Goal: Task Accomplishment & Management: Manage account settings

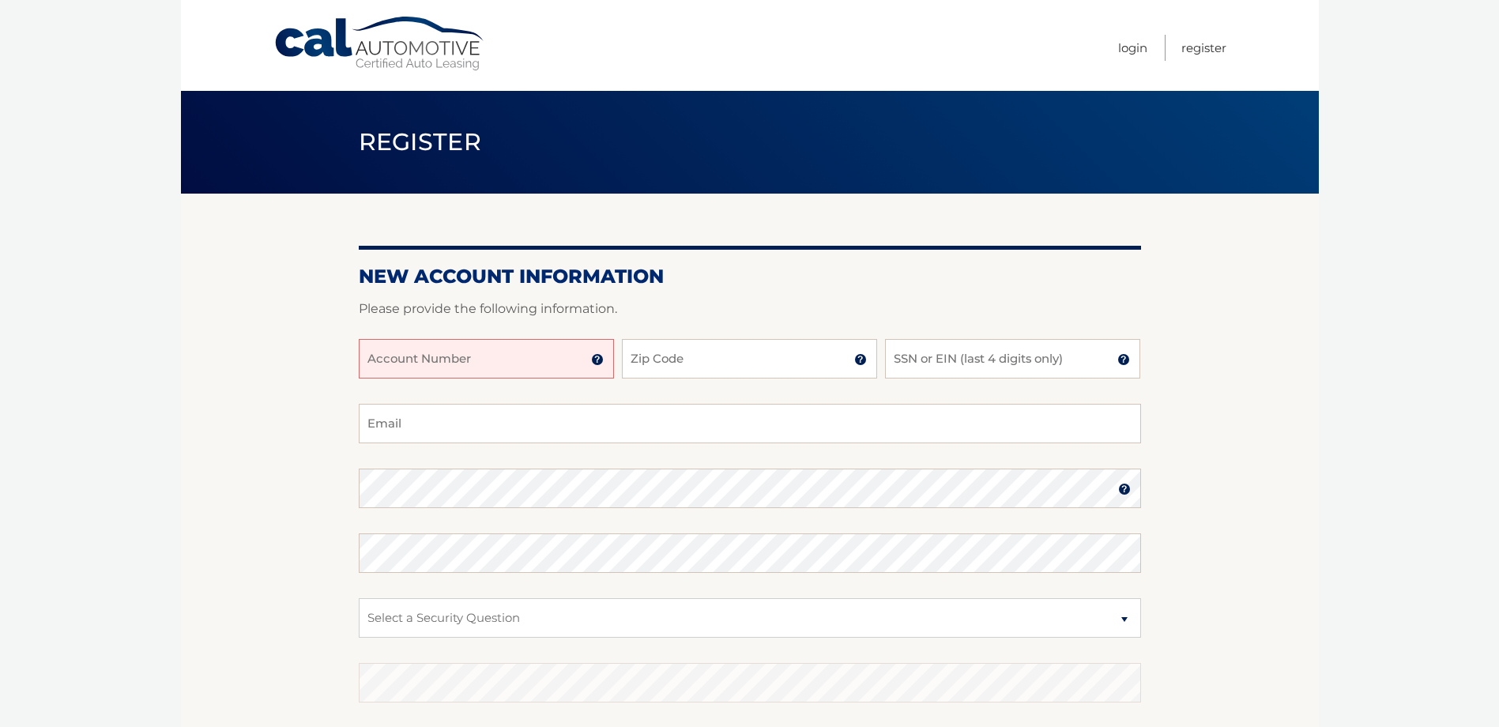
click at [567, 363] on input "Account Number" at bounding box center [486, 359] width 255 height 40
click at [536, 350] on input "Account Number" at bounding box center [486, 359] width 255 height 40
type input "44455978631"
click at [643, 362] on input "Zip Code" at bounding box center [749, 359] width 255 height 40
type input "11590"
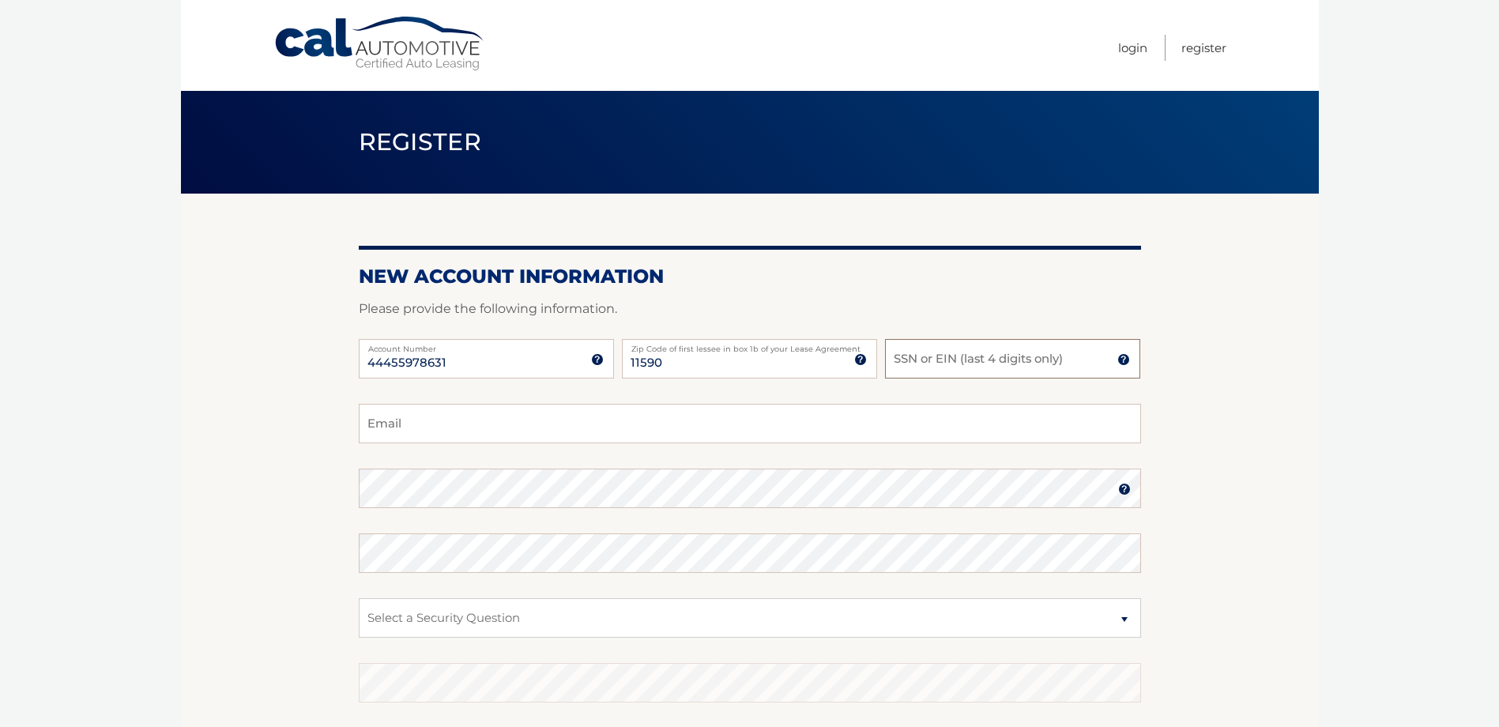
click at [896, 359] on input "SSN or EIN (last 4 digits only)" at bounding box center [1012, 359] width 255 height 40
type input "9725"
click at [481, 415] on input "Email" at bounding box center [750, 424] width 782 height 40
type input "seguragold@gmail.com"
click at [1125, 489] on img at bounding box center [1124, 489] width 13 height 13
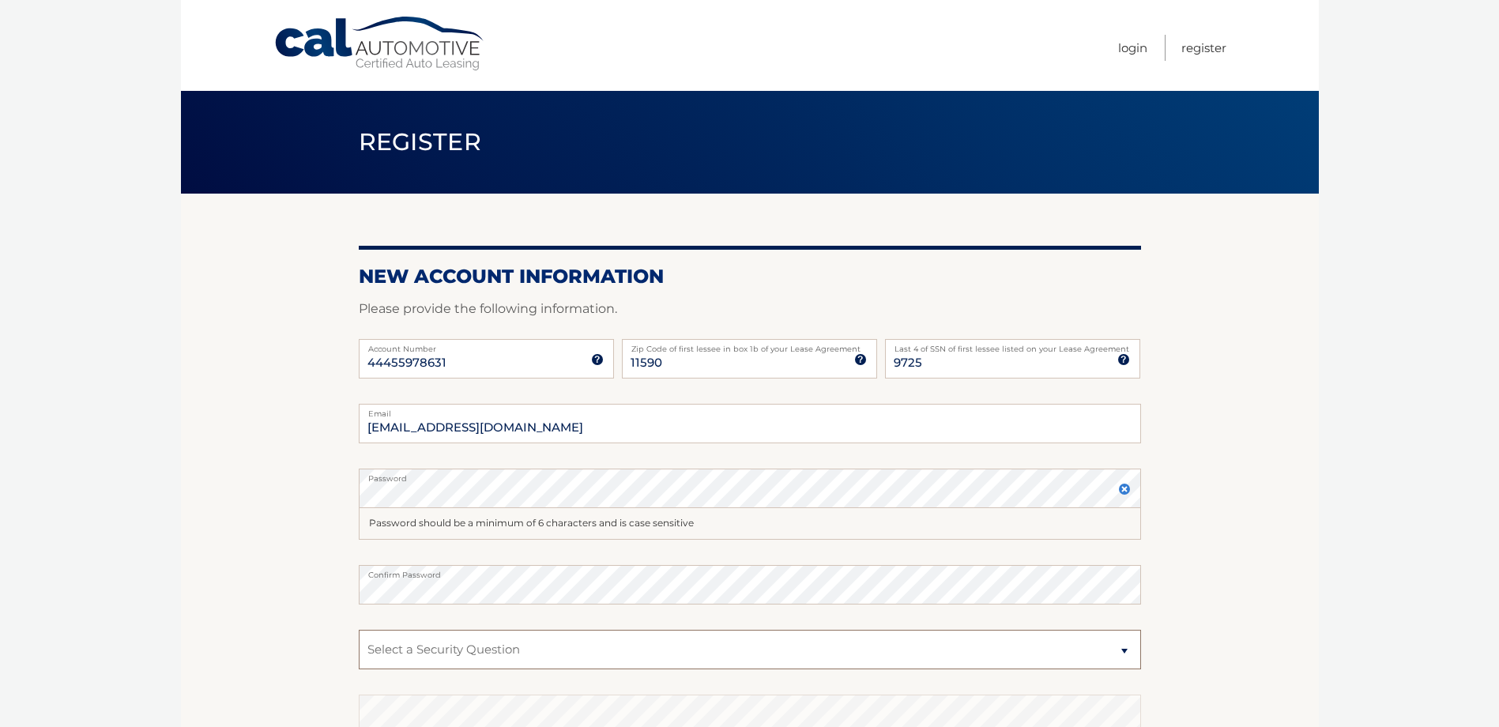
click at [435, 650] on select "Select a Security Question What was the name of your elementary school? What is…" at bounding box center [750, 650] width 782 height 40
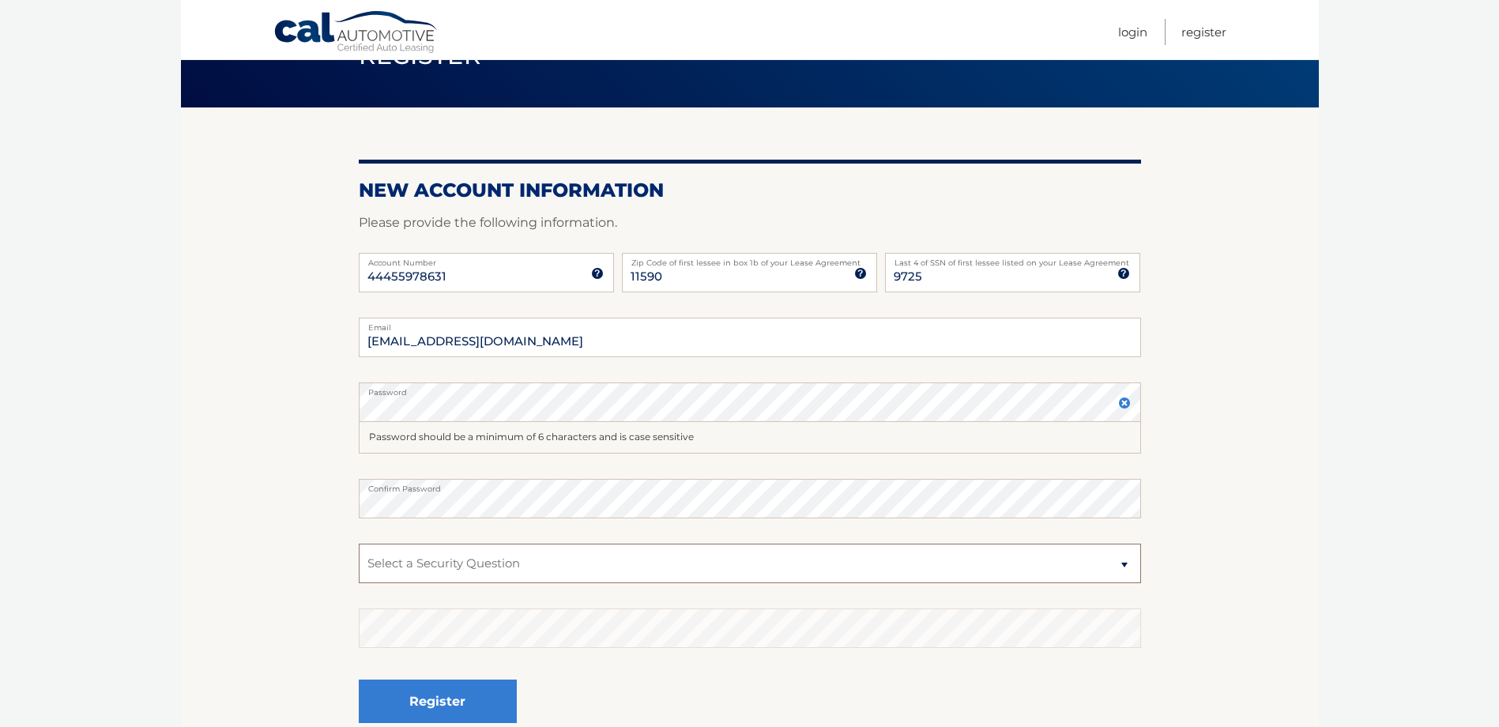
scroll to position [158, 0]
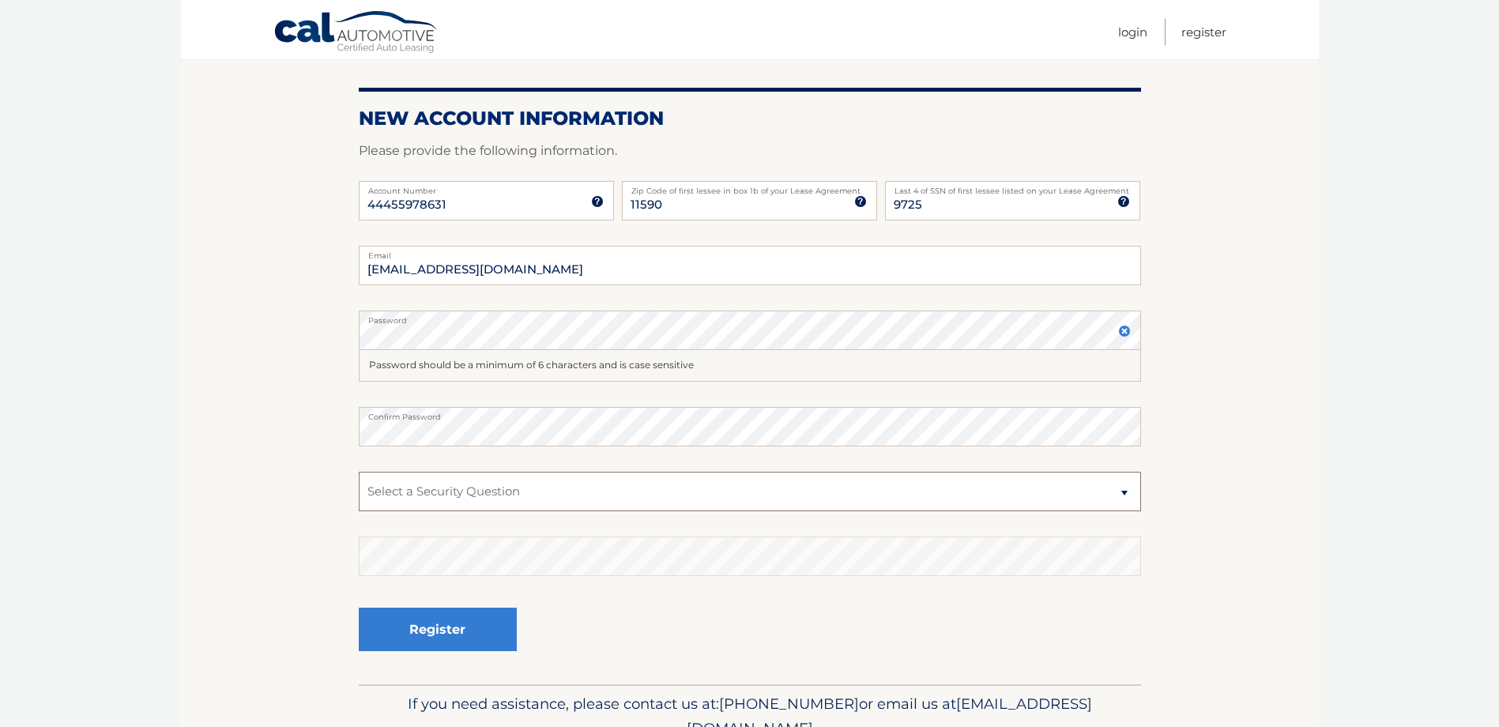
click at [432, 493] on select "Select a Security Question What was the name of your elementary school? What is…" at bounding box center [750, 492] width 782 height 40
select select "2"
click at [359, 472] on select "Select a Security Question What was the name of your elementary school? What is…" at bounding box center [750, 492] width 782 height 40
click at [419, 624] on button "Register" at bounding box center [438, 629] width 158 height 43
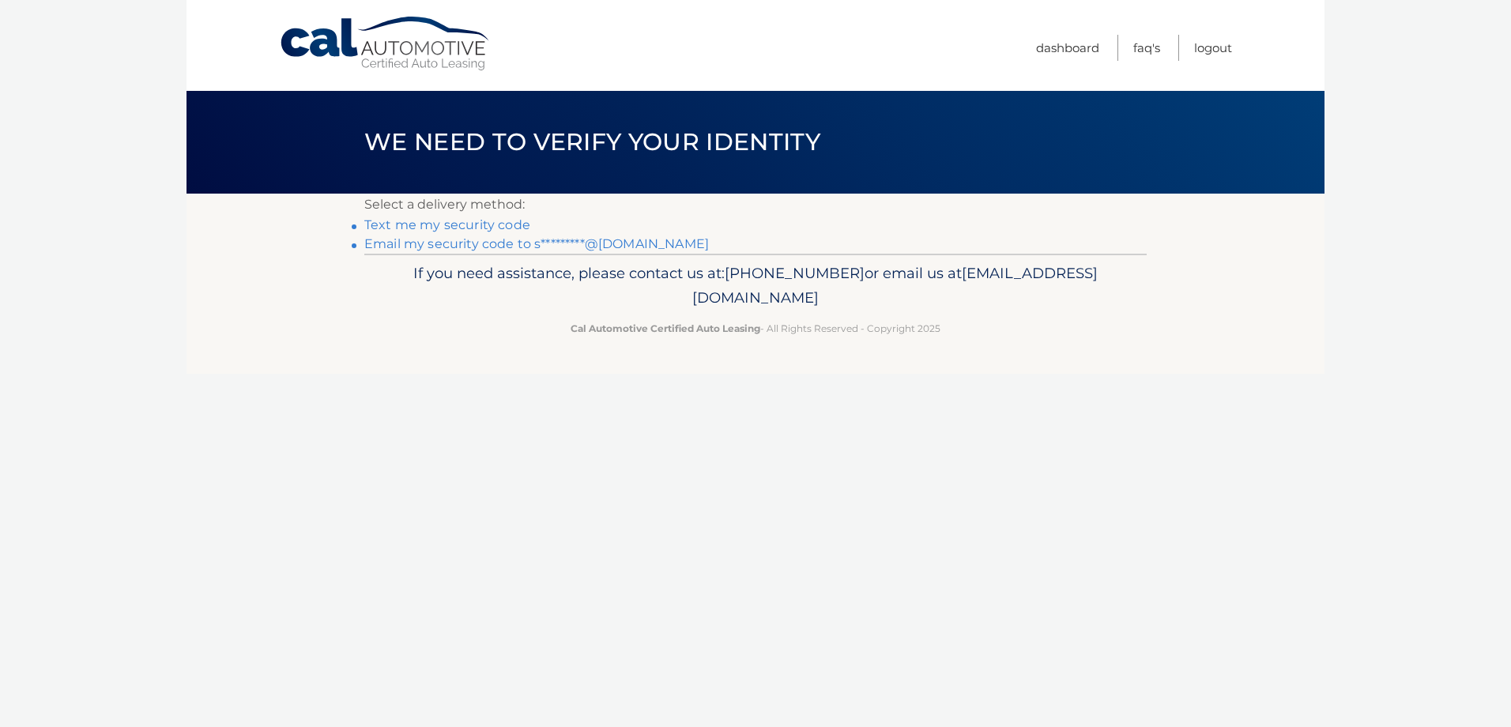
click at [407, 224] on link "Text me my security code" at bounding box center [447, 224] width 166 height 15
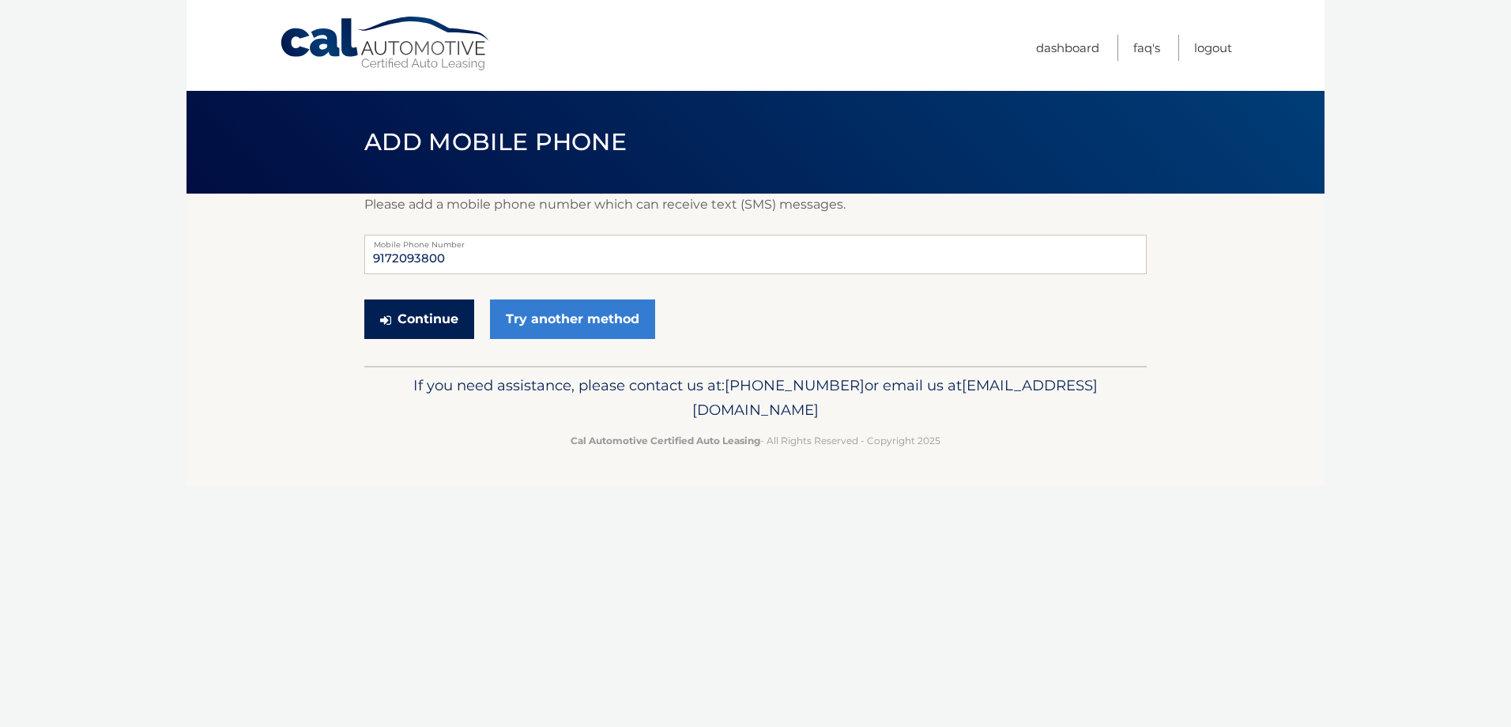
click at [428, 317] on button "Continue" at bounding box center [419, 320] width 110 height 40
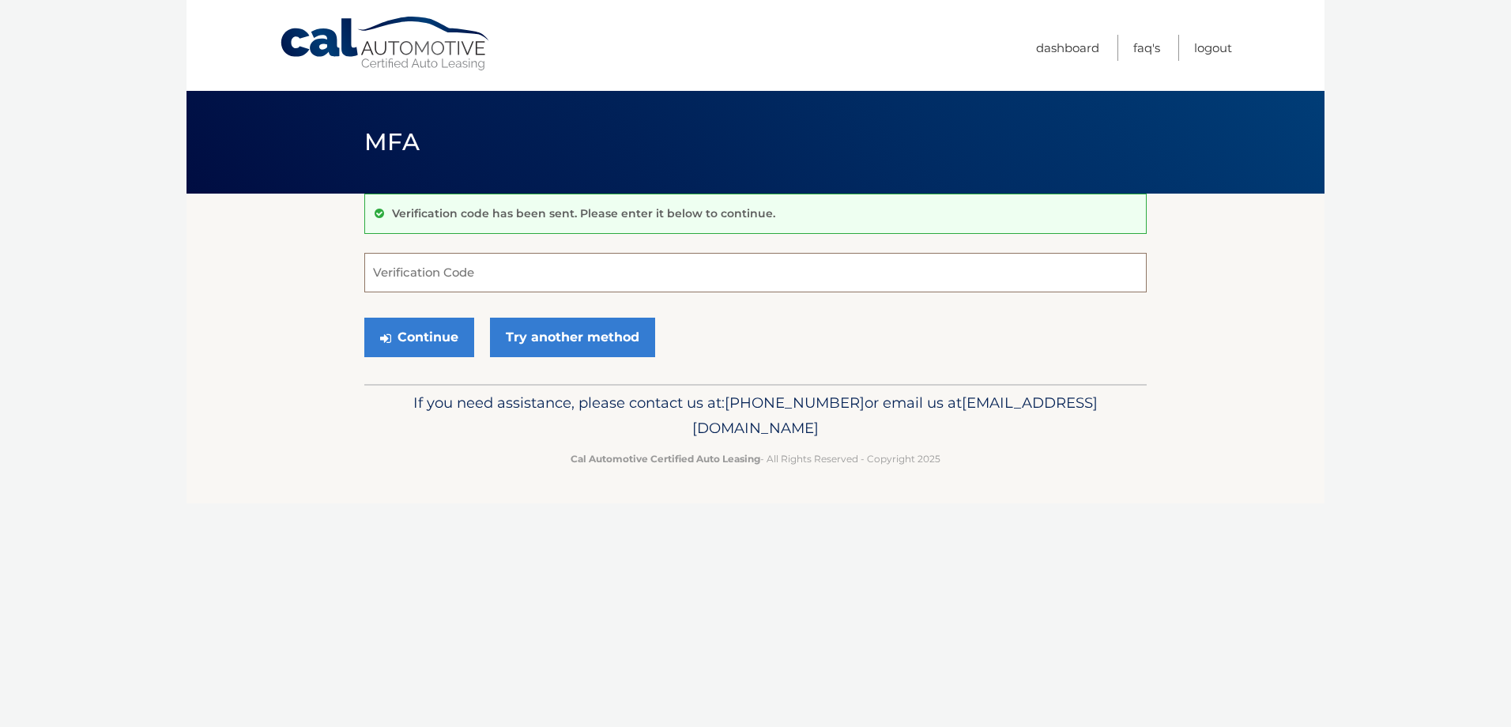
click at [413, 272] on input "Verification Code" at bounding box center [755, 273] width 782 height 40
type input "807501"
click at [412, 331] on button "Continue" at bounding box center [419, 338] width 110 height 40
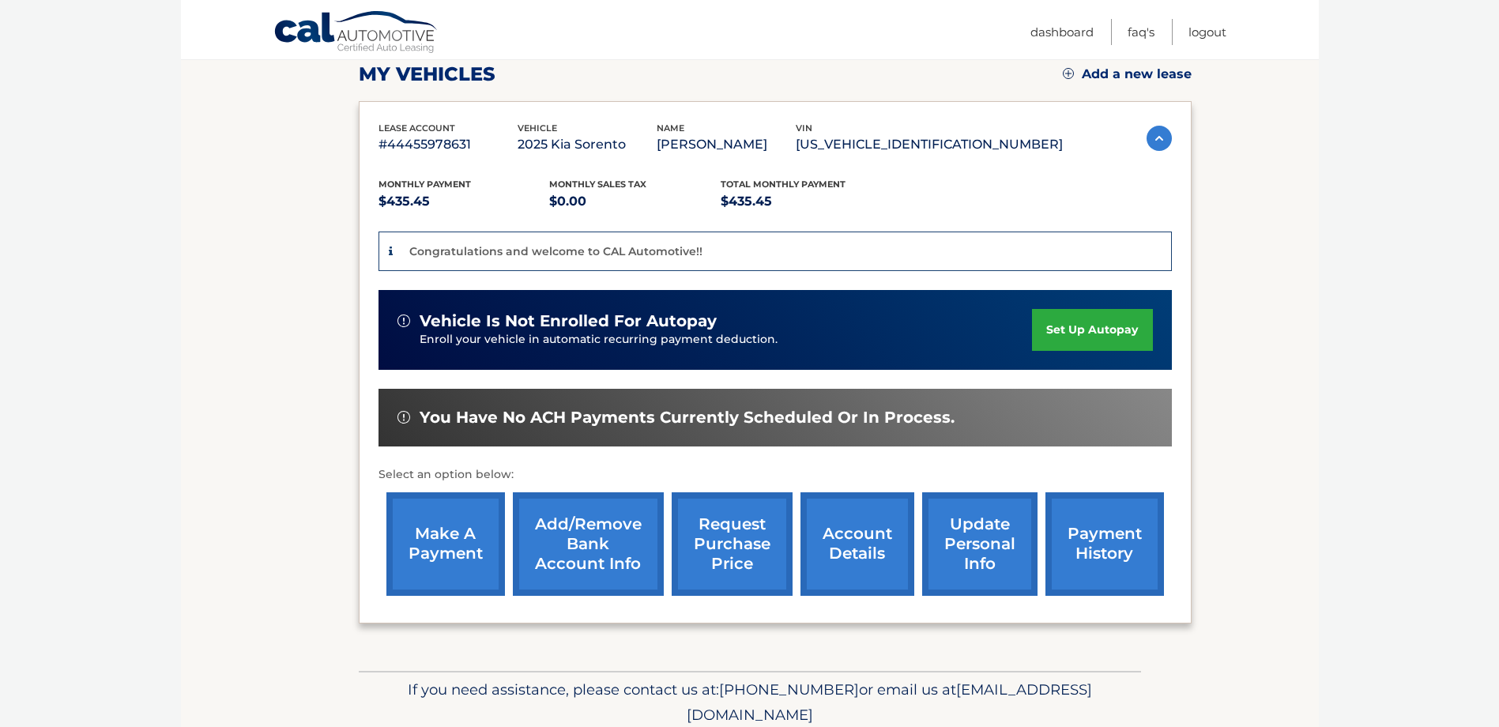
scroll to position [237, 0]
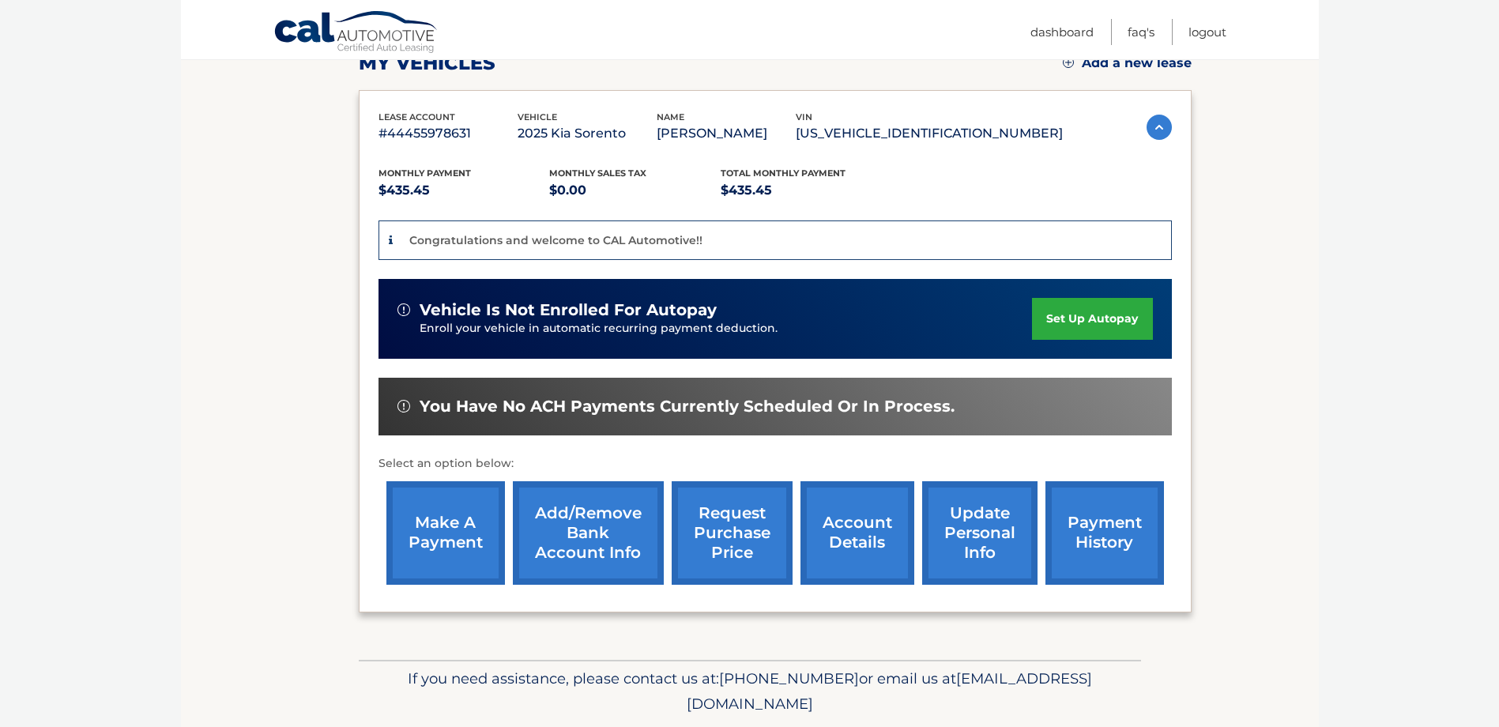
click at [840, 529] on link "account details" at bounding box center [858, 533] width 114 height 104
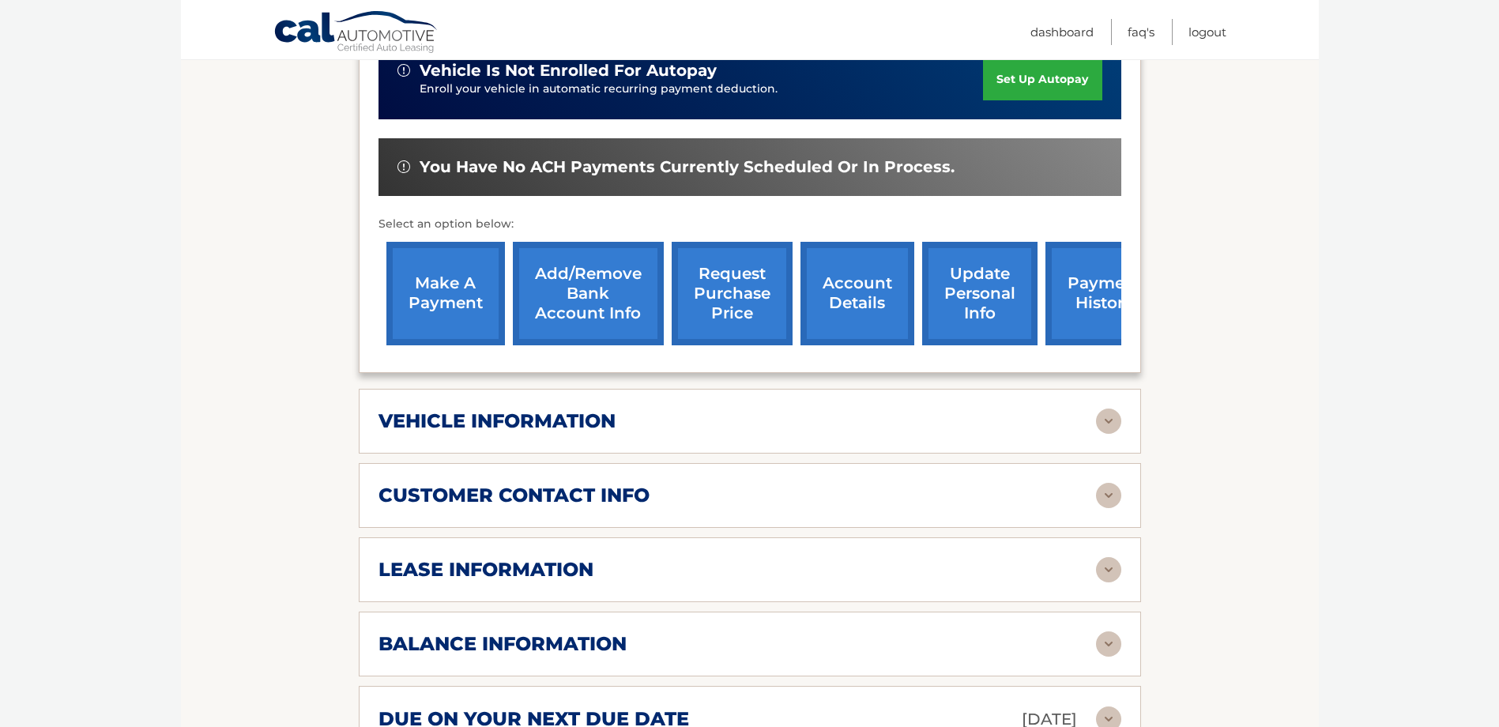
scroll to position [474, 0]
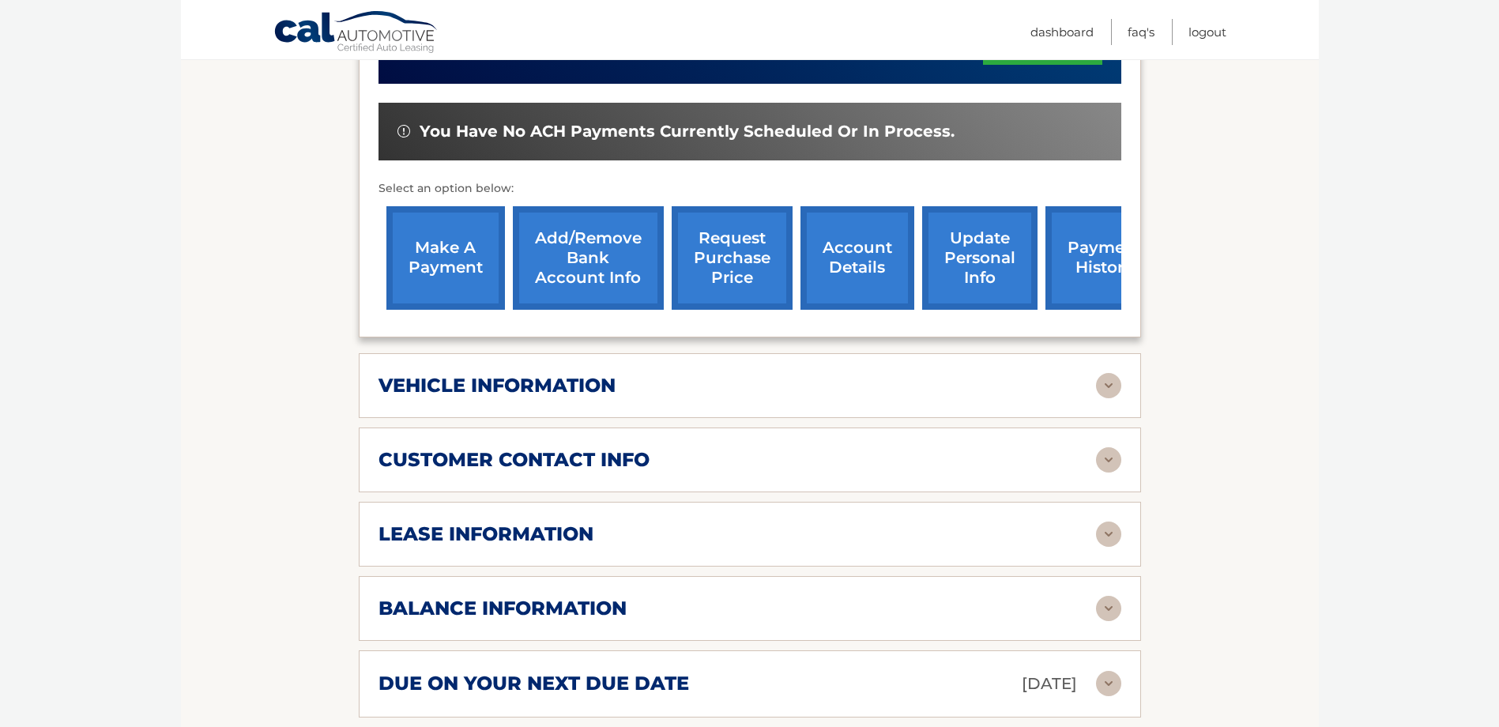
click at [1117, 535] on img at bounding box center [1108, 534] width 25 height 25
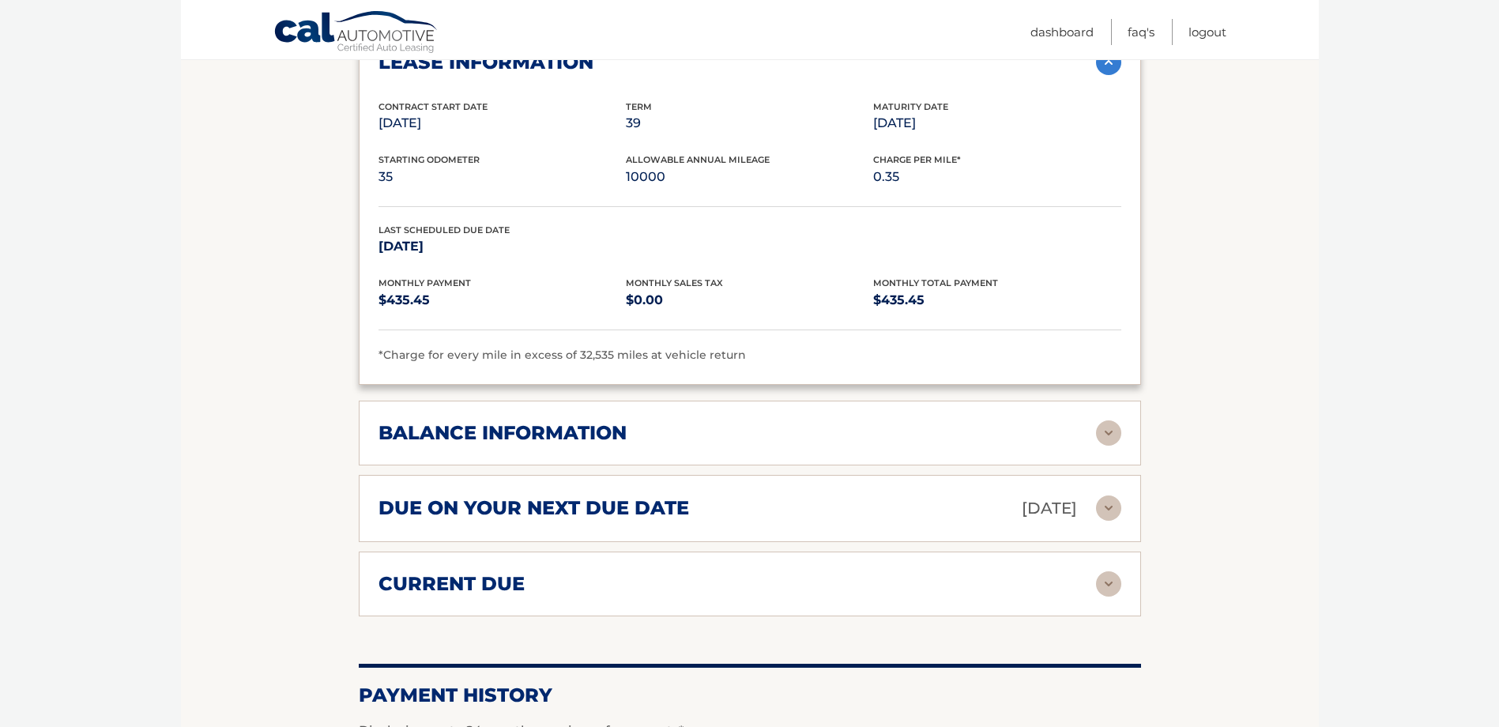
scroll to position [948, 0]
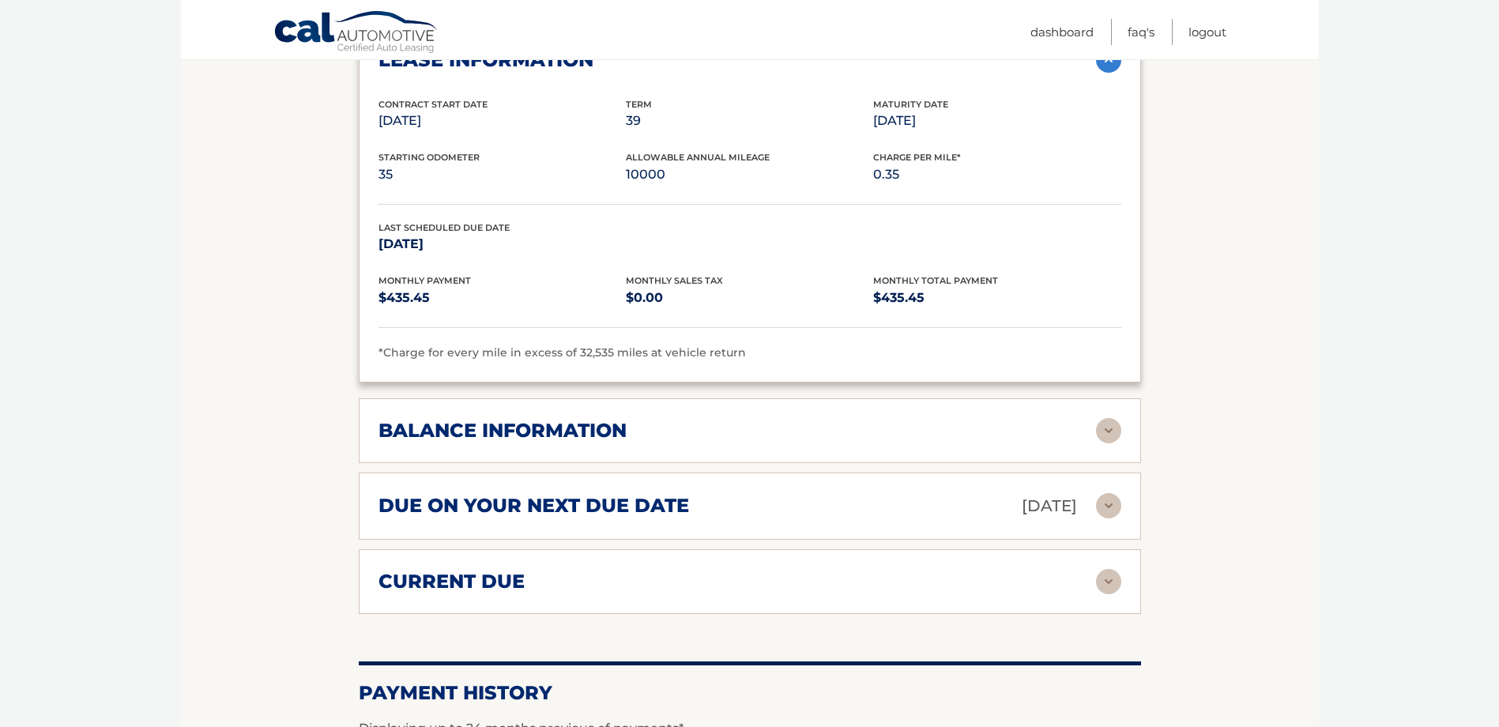
click at [1110, 574] on img at bounding box center [1108, 581] width 25 height 25
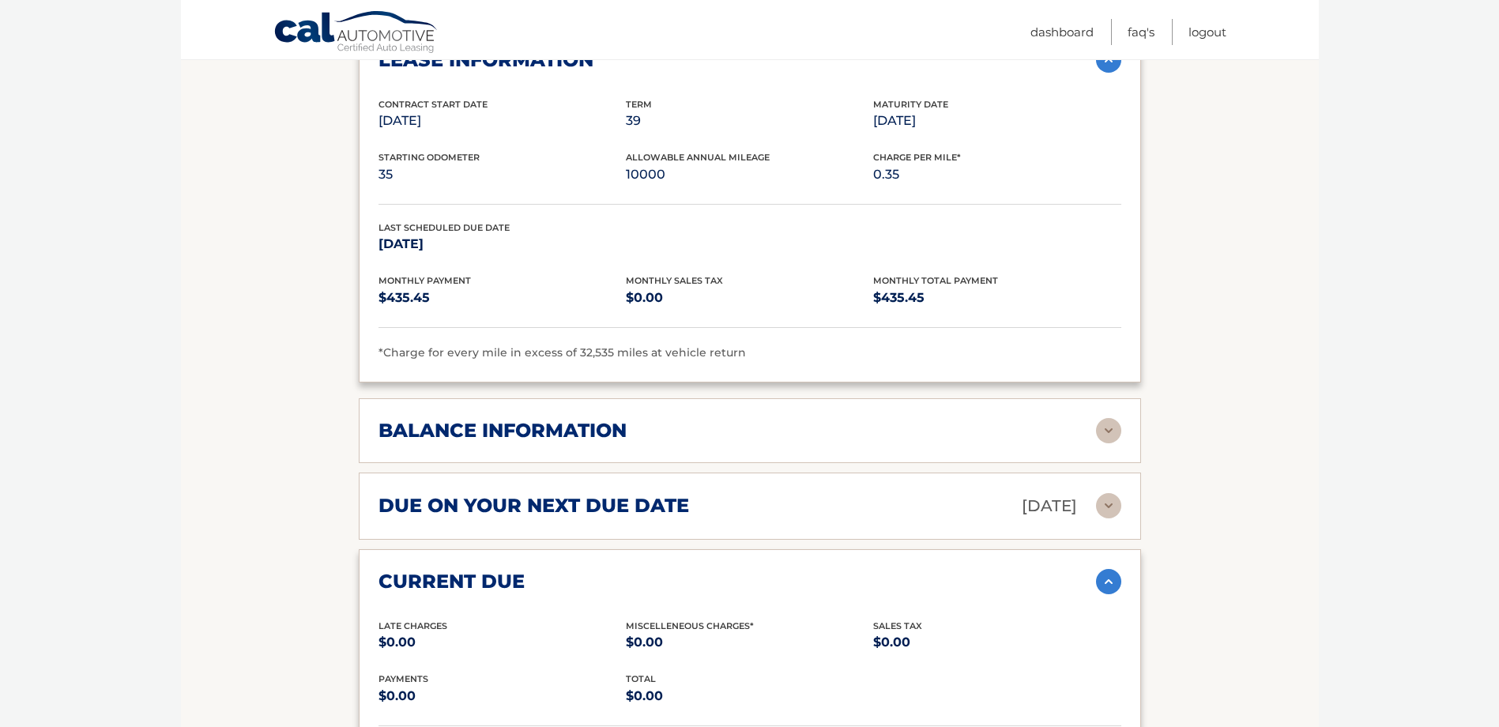
click at [1099, 503] on img at bounding box center [1108, 505] width 25 height 25
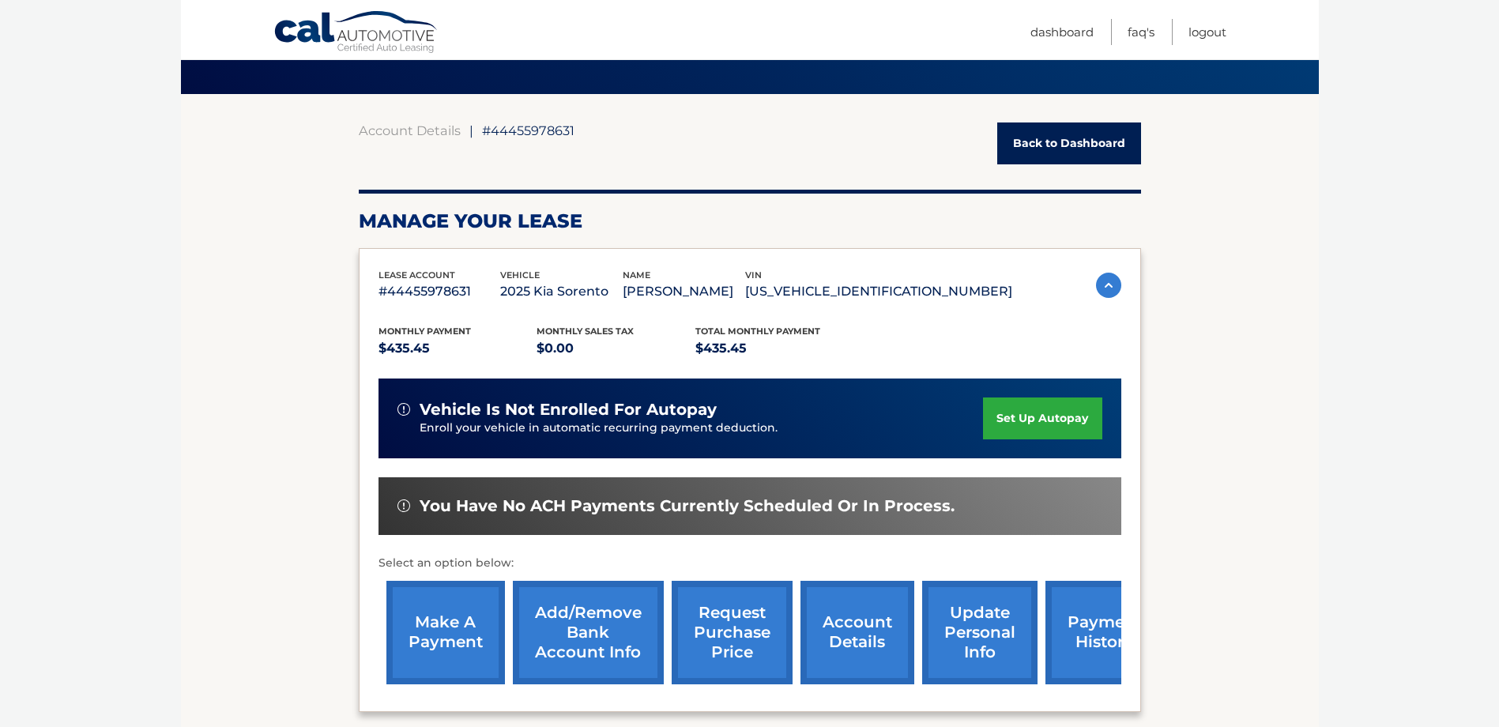
scroll to position [237, 0]
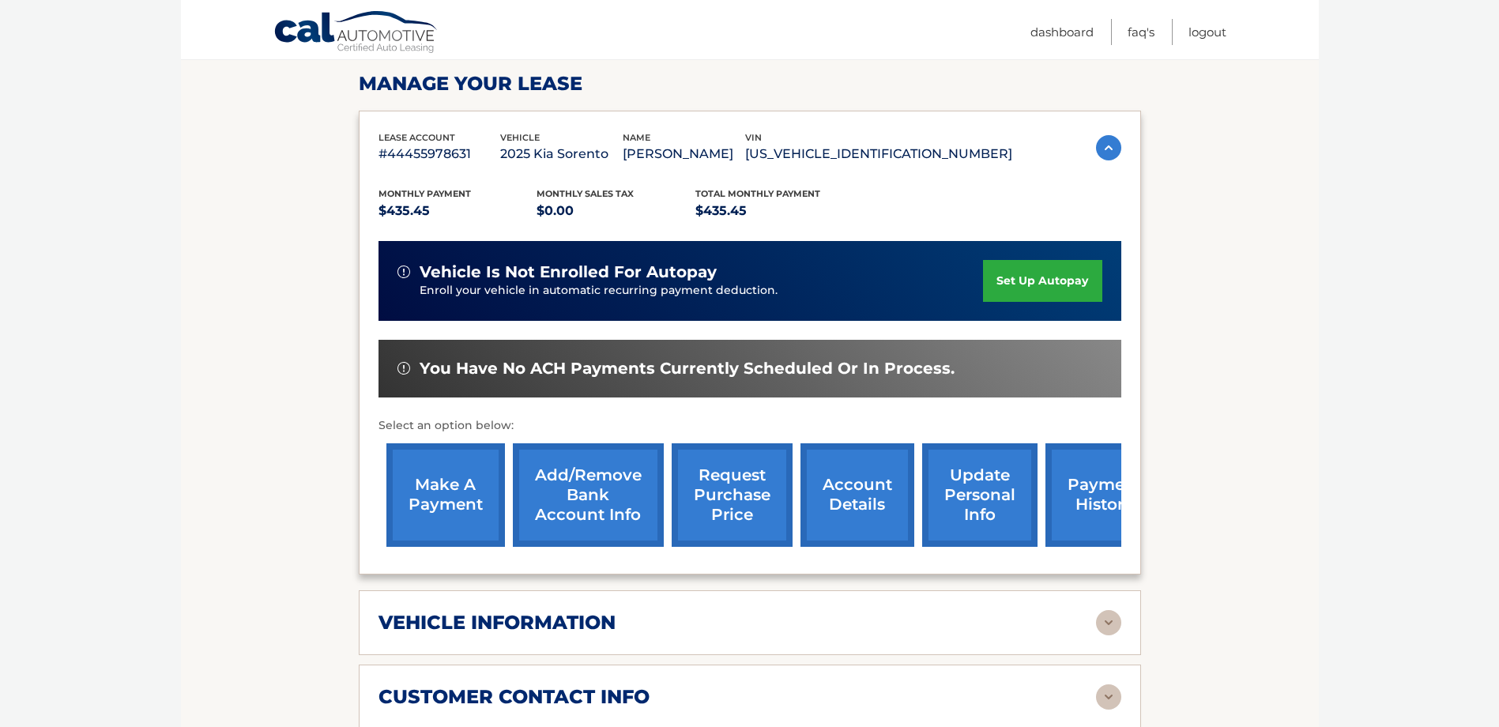
click at [1032, 290] on link "set up autopay" at bounding box center [1042, 281] width 119 height 42
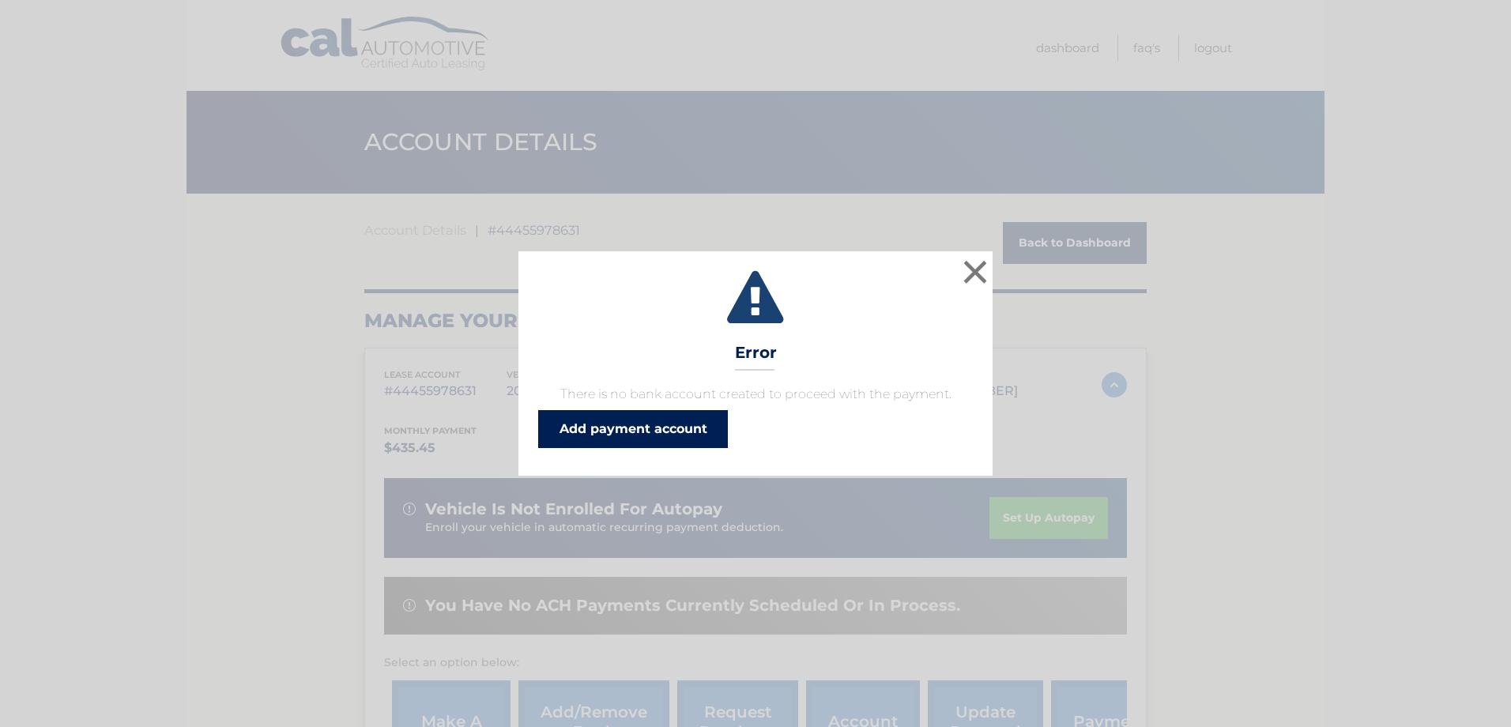
click at [684, 429] on link "Add payment account" at bounding box center [633, 429] width 190 height 38
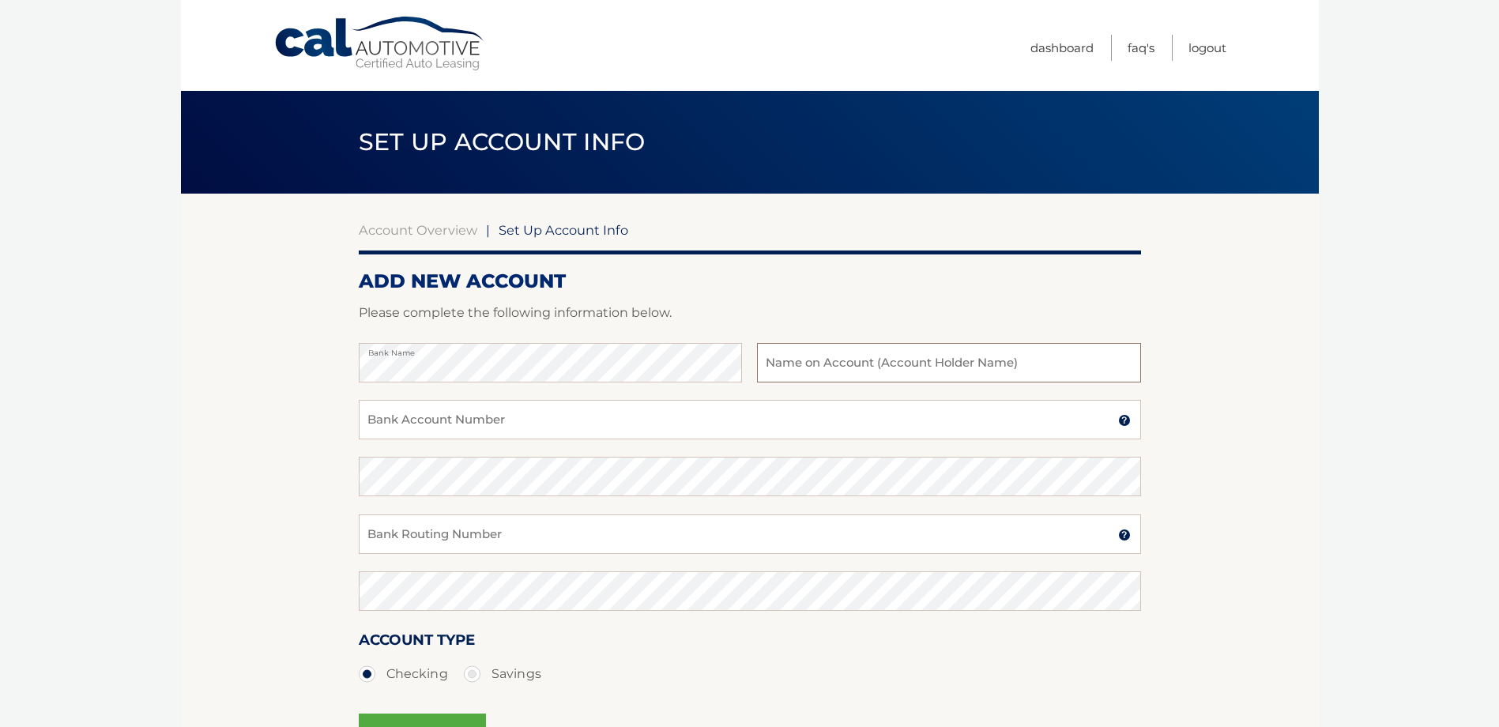
click at [768, 353] on input "text" at bounding box center [948, 363] width 383 height 40
type input "Tamar"
drag, startPoint x: 808, startPoint y: 364, endPoint x: 745, endPoint y: 374, distance: 63.9
click at [745, 374] on div "Bank Name Tamar Name on Bank Account Holder" at bounding box center [750, 371] width 782 height 57
click at [338, 360] on section "Account Overview | Set Up Account Info ADD NEW ACCOUNT Please complete the foll…" at bounding box center [750, 495] width 1138 height 603
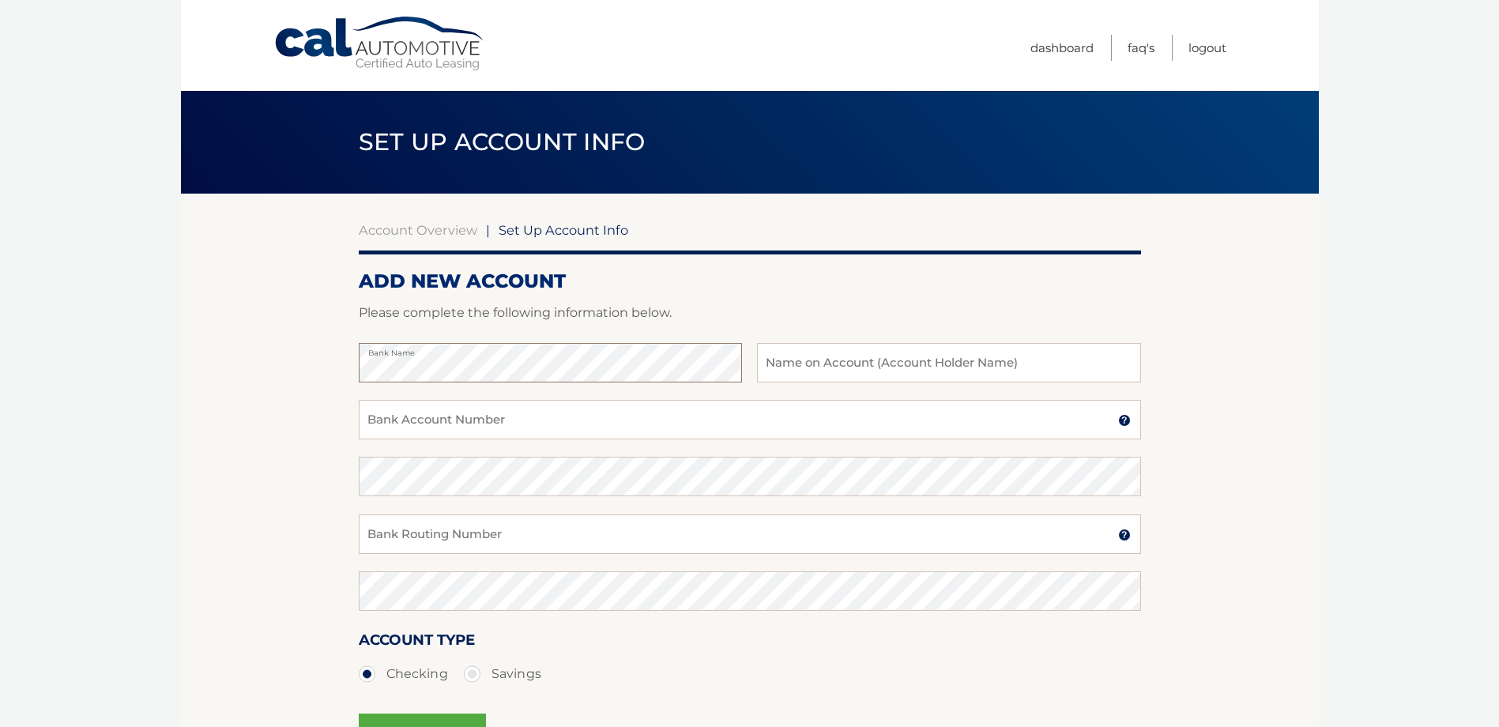
click at [307, 373] on section "Account Overview | Set Up Account Info ADD NEW ACCOUNT Please complete the foll…" at bounding box center [750, 495] width 1138 height 603
click at [413, 420] on input "Bank Account Number" at bounding box center [750, 420] width 782 height 40
click at [737, 364] on div "Bank Name Jairo Segura Name on Bank Account Holder" at bounding box center [750, 371] width 782 height 57
type input "Tamar Segura"
click at [530, 423] on input "Bank Account Number" at bounding box center [750, 420] width 782 height 40
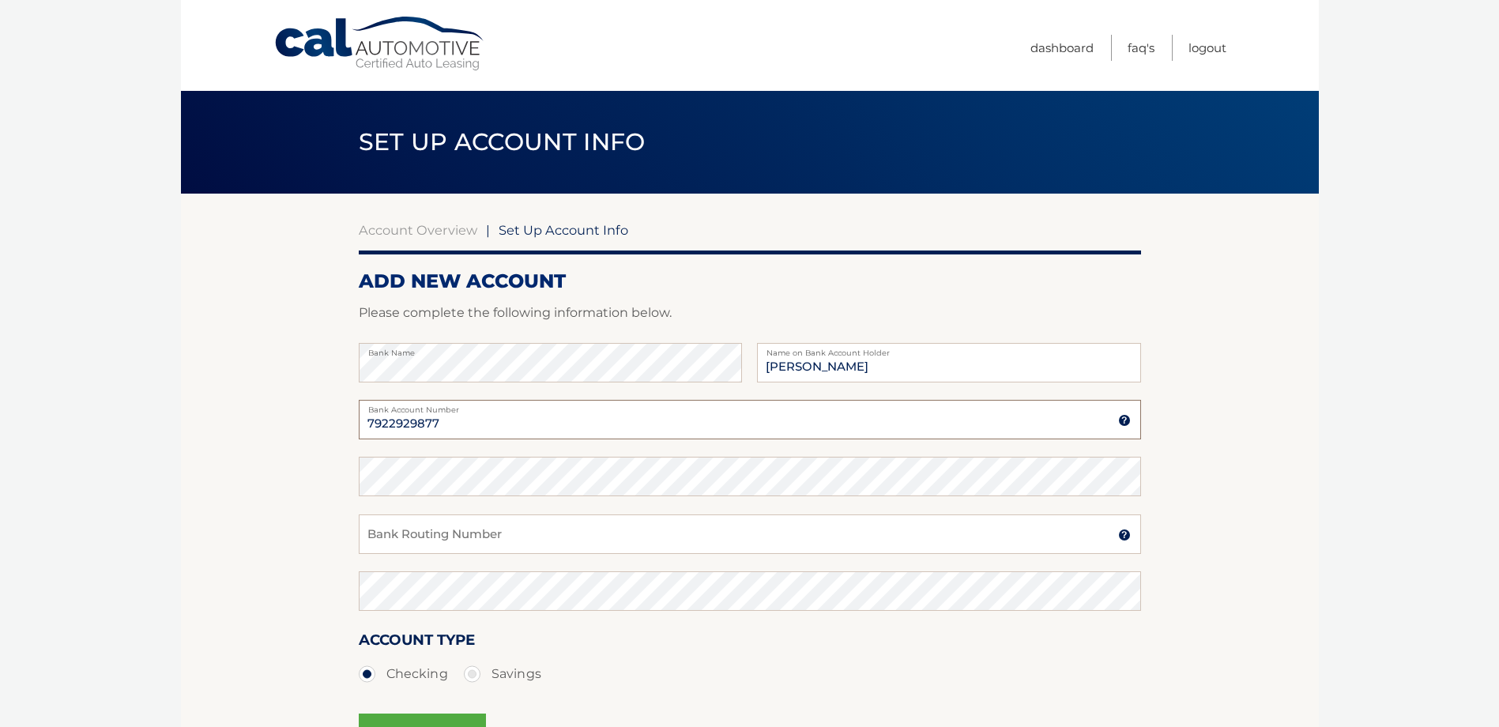
type input "7922929877"
click at [379, 541] on input "Bank Routing Number" at bounding box center [750, 535] width 782 height 40
type input "026013673"
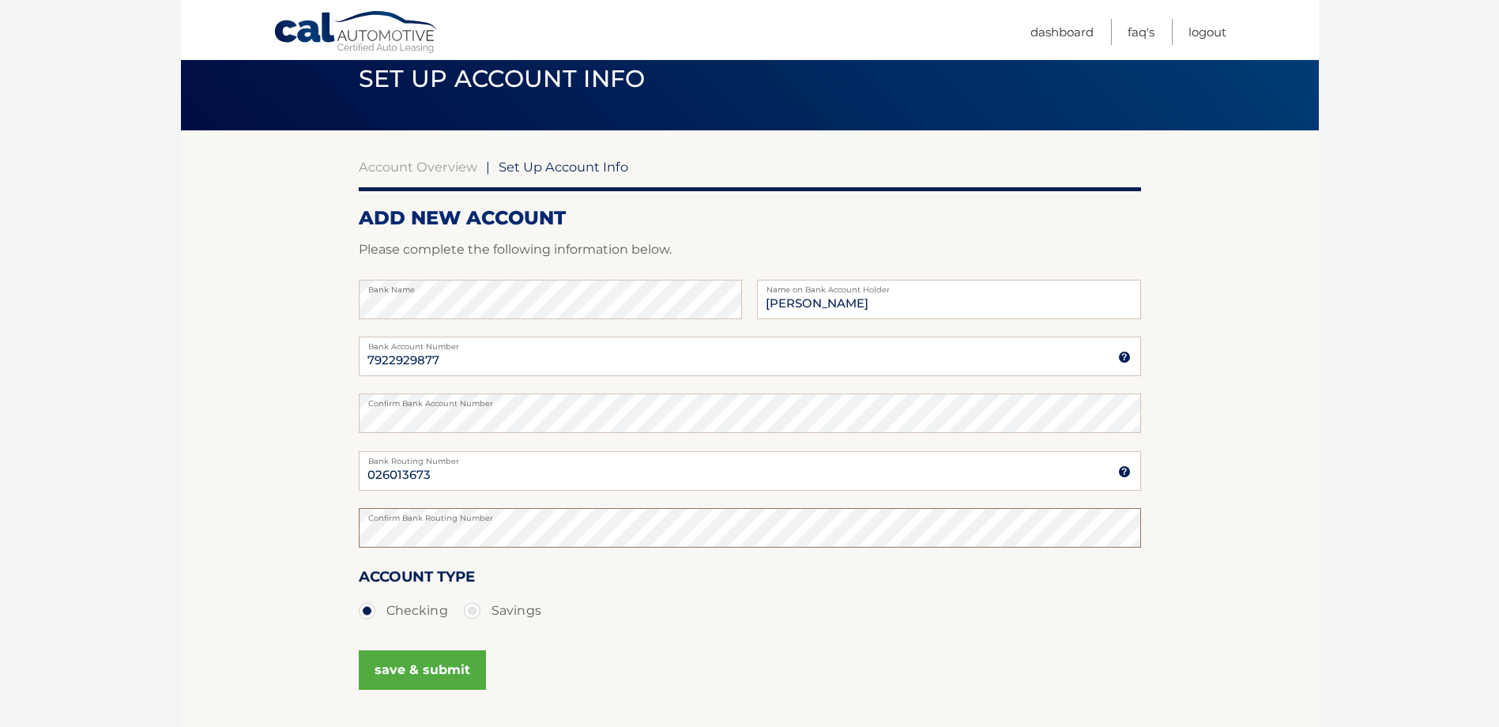
scroll to position [158, 0]
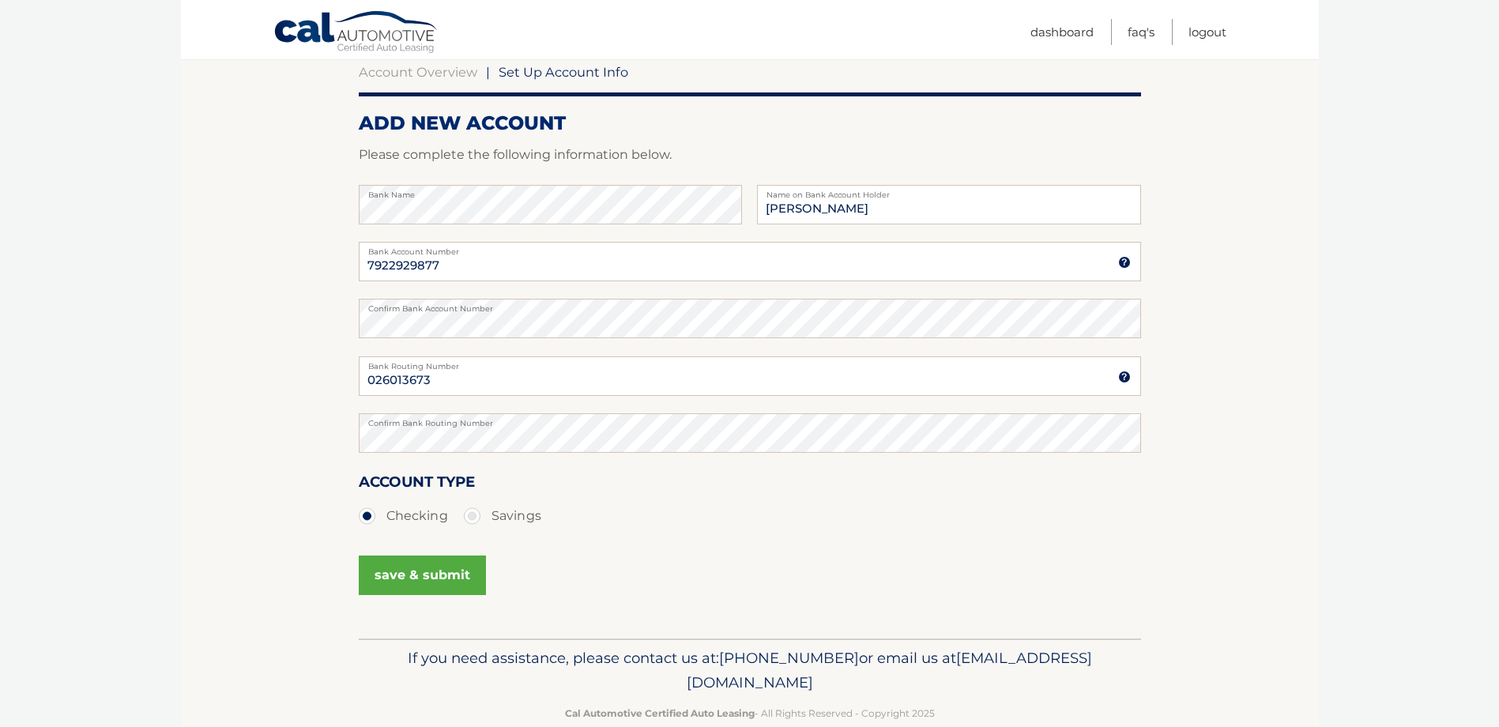
click at [447, 576] on button "save & submit" at bounding box center [422, 576] width 127 height 40
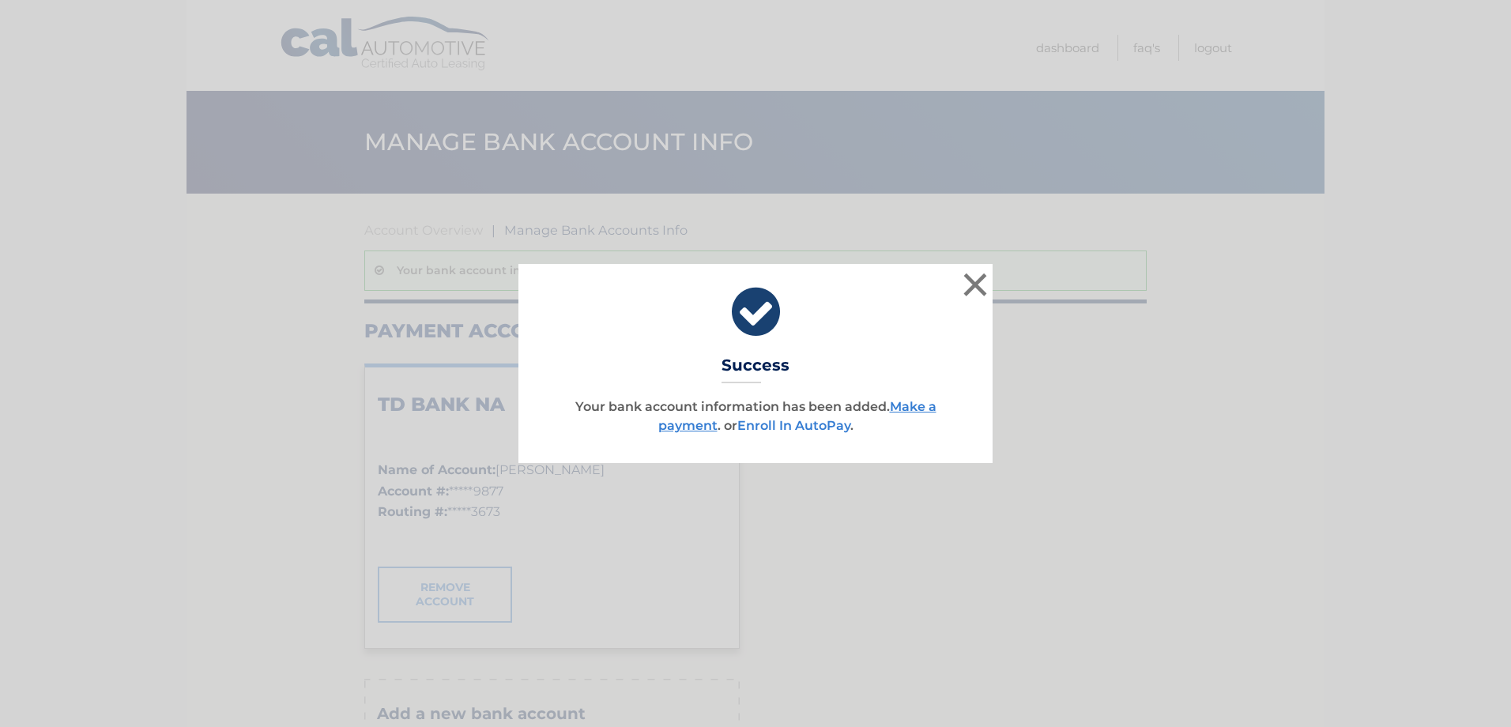
click at [764, 427] on link "Enroll In AutoPay" at bounding box center [793, 425] width 113 height 15
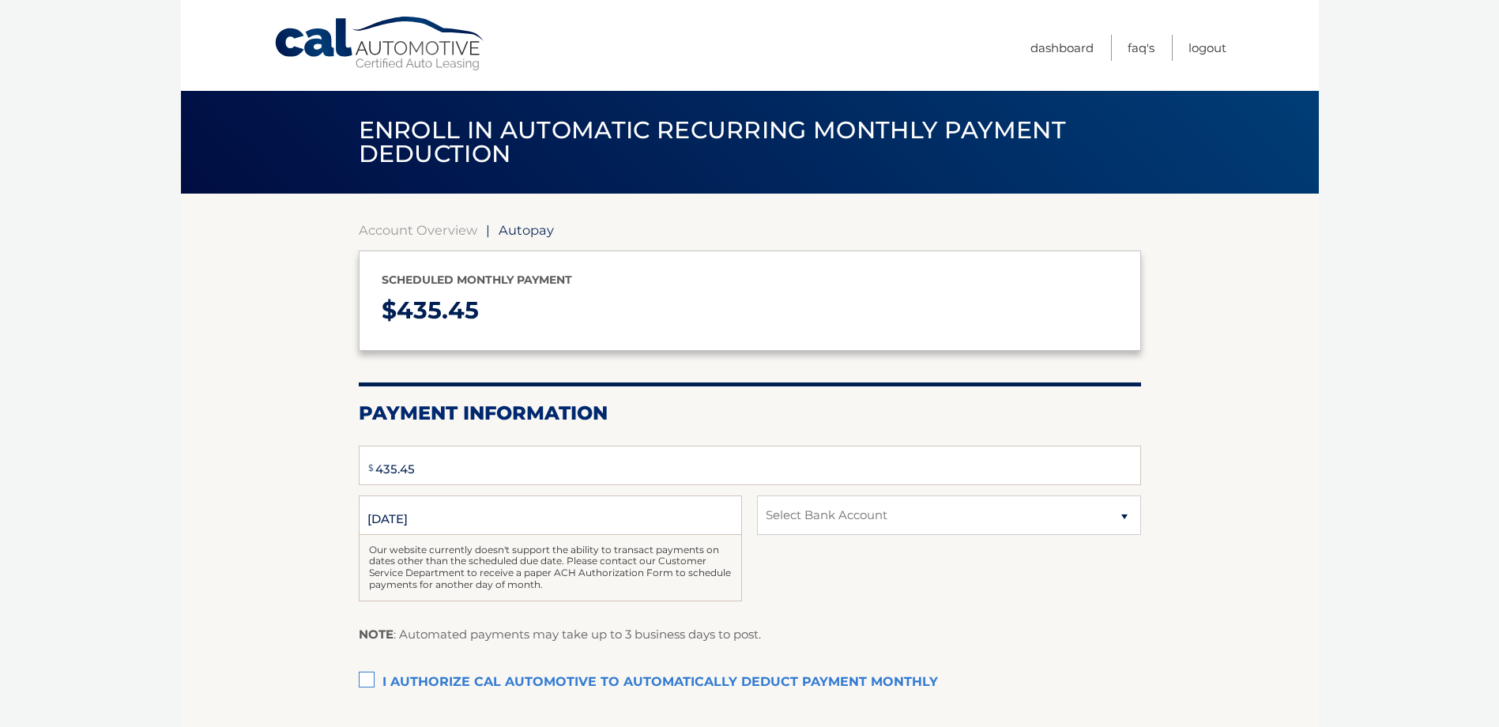
select select "MDI1Yjc2MDUtYmVkOC00MGMwLTk3MTEtMzc0M2M4ZDY5MWQ3"
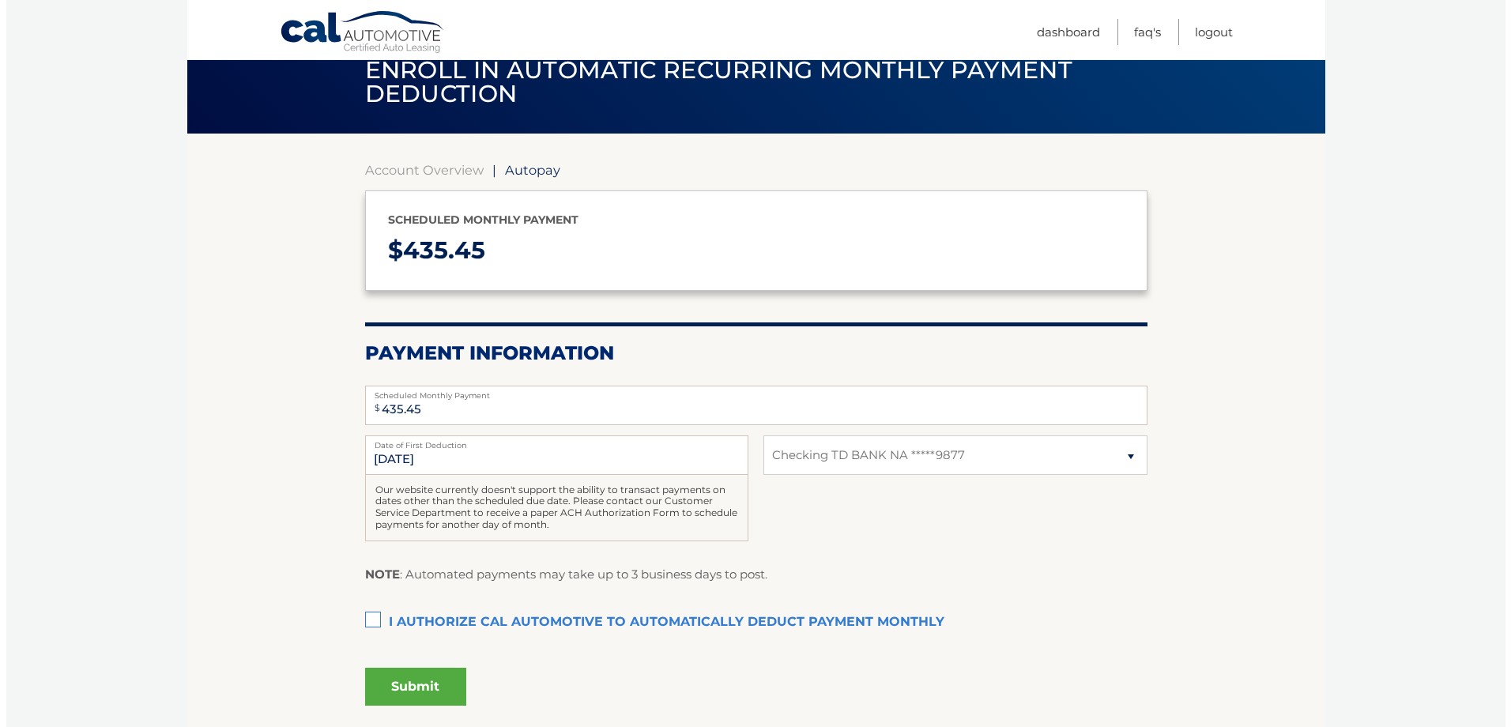
scroll to position [158, 0]
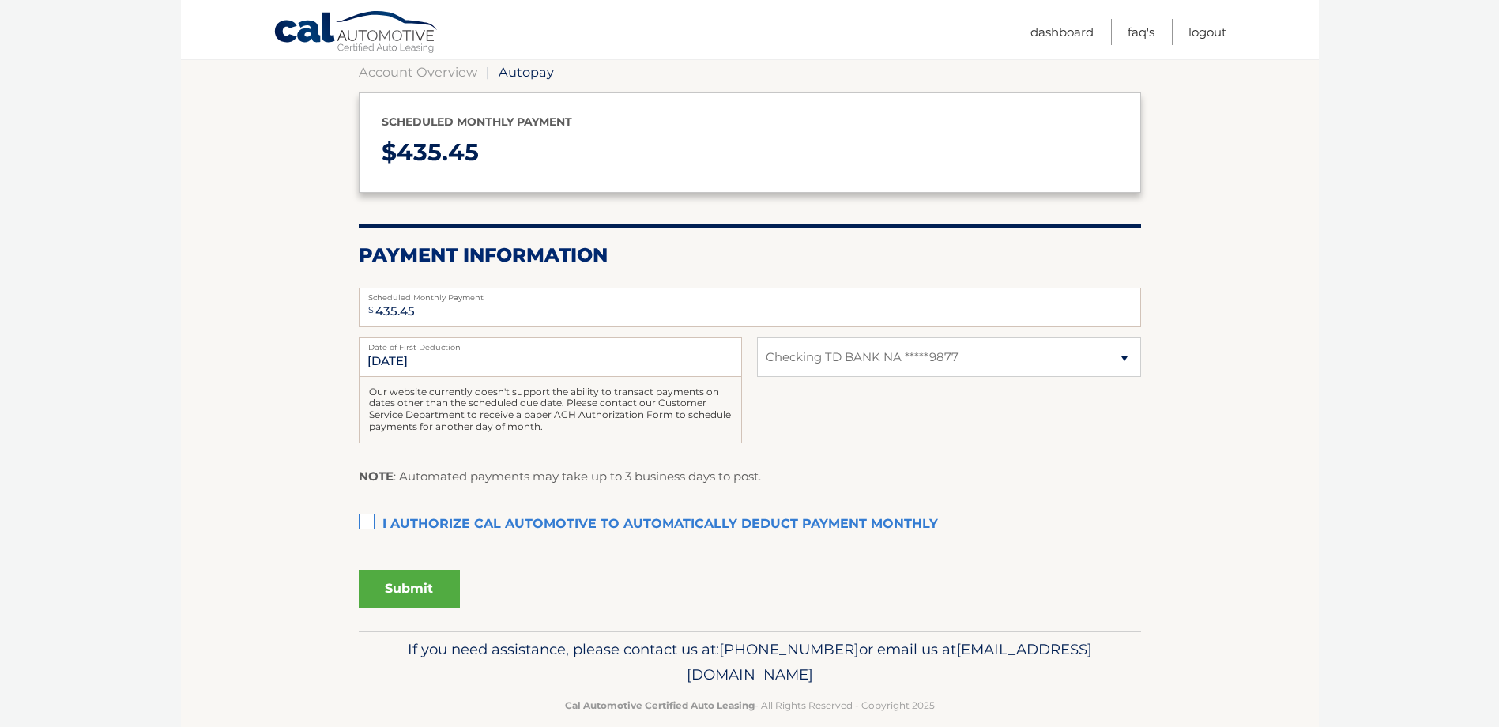
click at [367, 519] on label "I authorize cal automotive to automatically deduct payment monthly This checkbo…" at bounding box center [750, 525] width 782 height 32
click at [0, 0] on input "I authorize cal automotive to automatically deduct payment monthly This checkbo…" at bounding box center [0, 0] width 0 height 0
click at [409, 586] on button "Submit" at bounding box center [409, 589] width 101 height 38
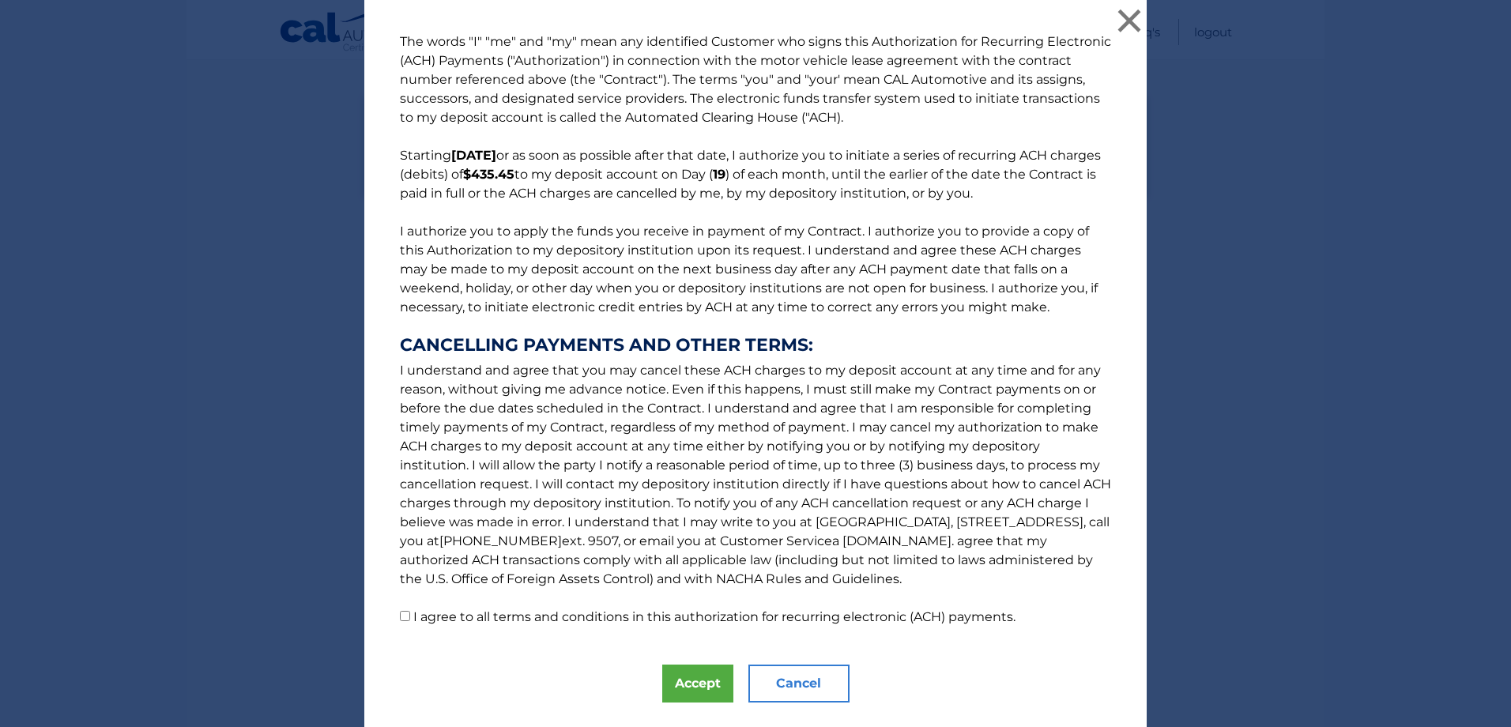
click at [400, 621] on input "I agree to all terms and conditions in this authorization for recurring electro…" at bounding box center [405, 616] width 10 height 10
checkbox input "true"
click at [690, 687] on button "Accept" at bounding box center [697, 684] width 71 height 38
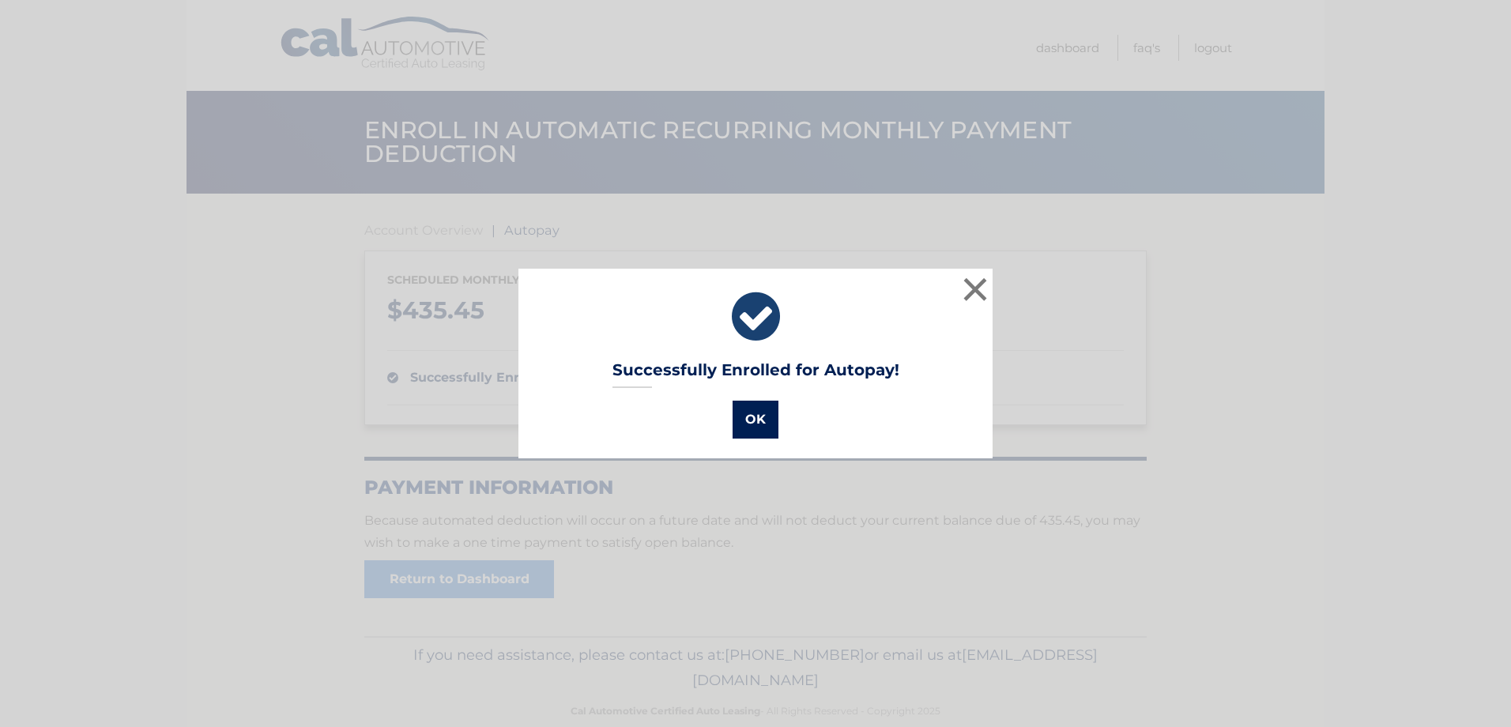
click at [742, 415] on button "OK" at bounding box center [756, 420] width 46 height 38
